Goal: Information Seeking & Learning: Learn about a topic

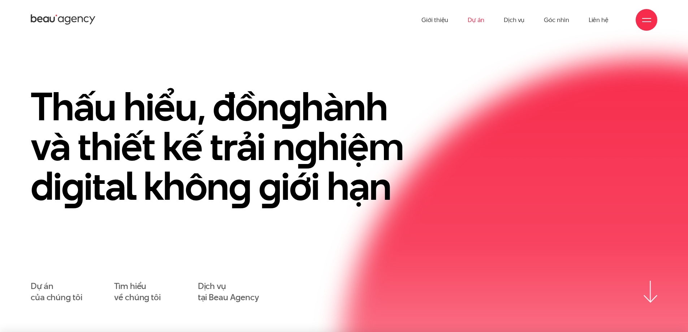
click at [475, 22] on link "Dự án" at bounding box center [476, 20] width 17 height 40
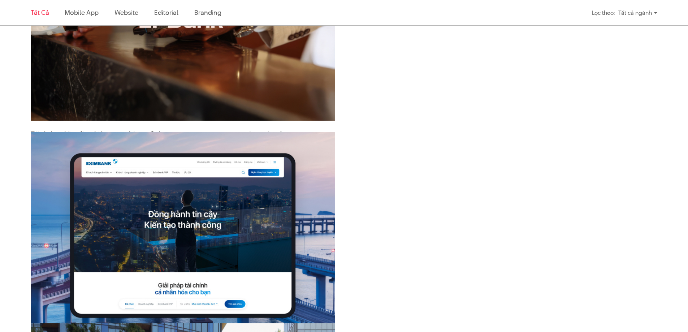
scroll to position [721, 0]
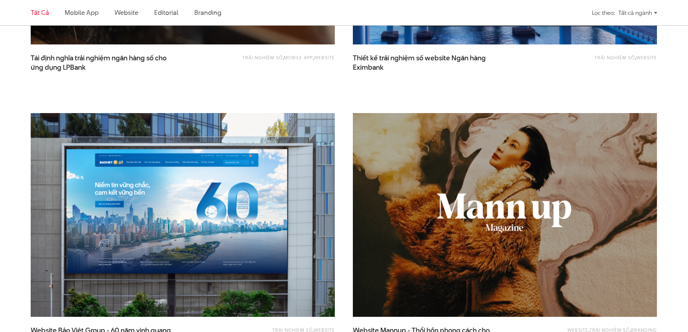
click at [453, 187] on img at bounding box center [505, 215] width 334 height 224
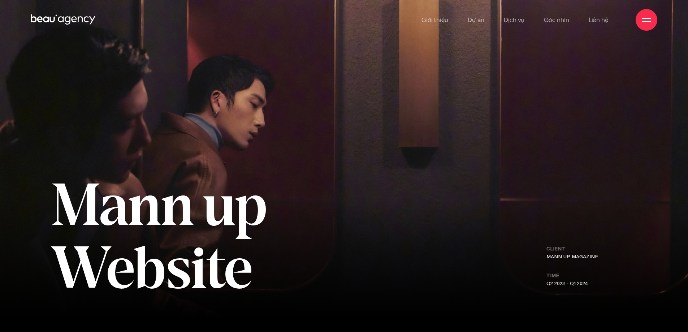
click at [346, 84] on img at bounding box center [344, 166] width 688 height 332
click at [467, 86] on img at bounding box center [344, 166] width 688 height 332
